Goal: Connect with others: Connect with other users

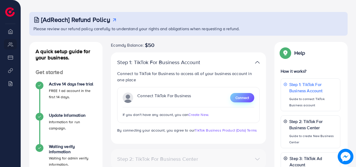
scroll to position [73, 0]
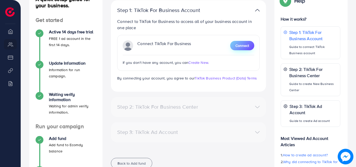
click at [247, 49] on button "Connect" at bounding box center [242, 45] width 24 height 9
click at [245, 42] on button "Connect" at bounding box center [242, 45] width 24 height 9
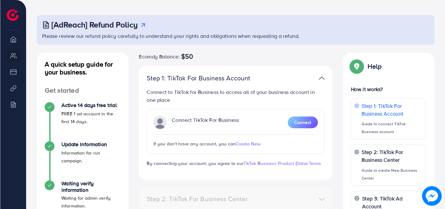
scroll to position [20, 0]
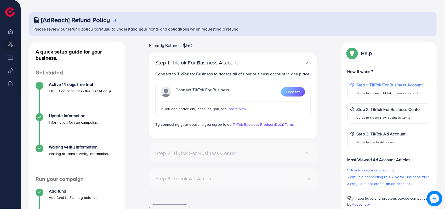
click at [313, 167] on div "Step 3: TikTok Ad Account" at bounding box center [233, 179] width 164 height 8
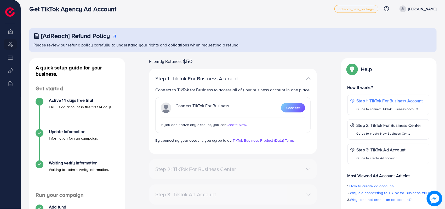
scroll to position [0, 0]
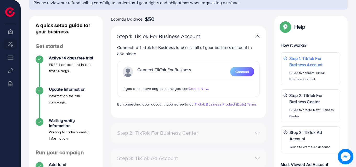
scroll to position [52, 0]
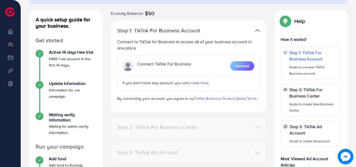
click at [238, 66] on span "Connect" at bounding box center [242, 65] width 14 height 5
